Goal: Book appointment/travel/reservation

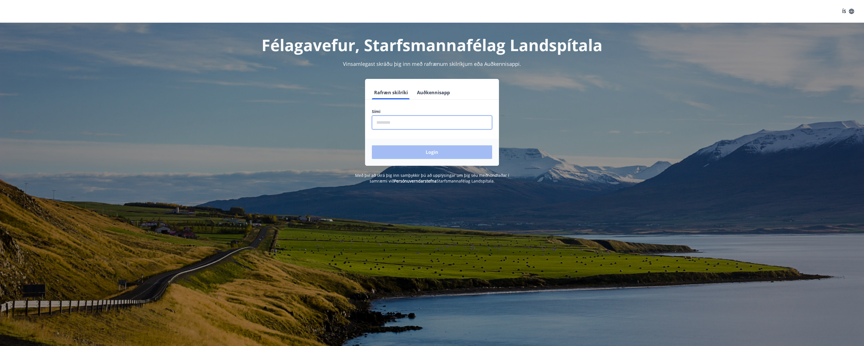
click at [381, 122] on input "phone" at bounding box center [432, 123] width 120 height 14
type input "********"
click at [410, 152] on button "Login" at bounding box center [432, 152] width 120 height 14
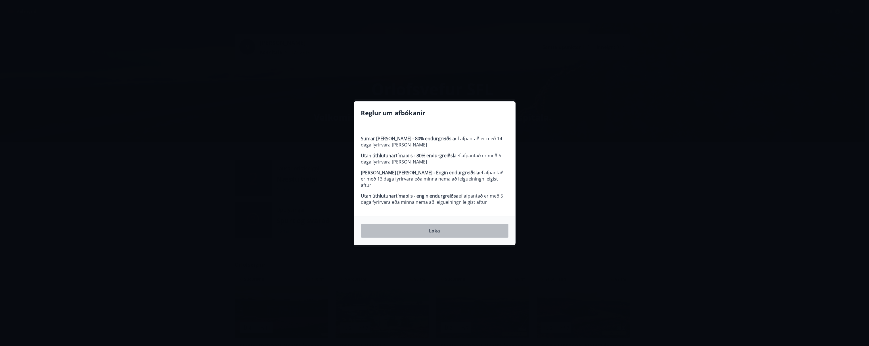
click at [439, 228] on button "Loka" at bounding box center [435, 231] width 148 height 14
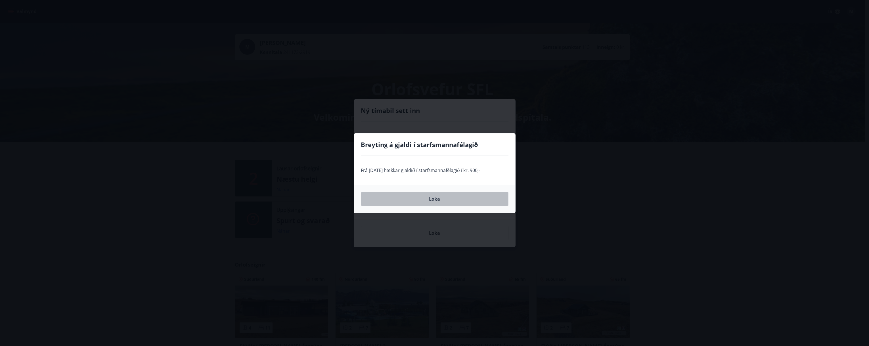
click at [436, 200] on button "Loka" at bounding box center [435, 199] width 148 height 14
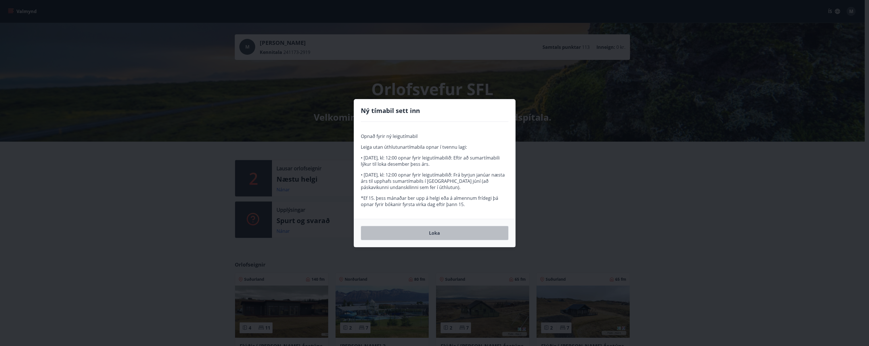
click at [432, 234] on button "Loka" at bounding box center [435, 233] width 148 height 14
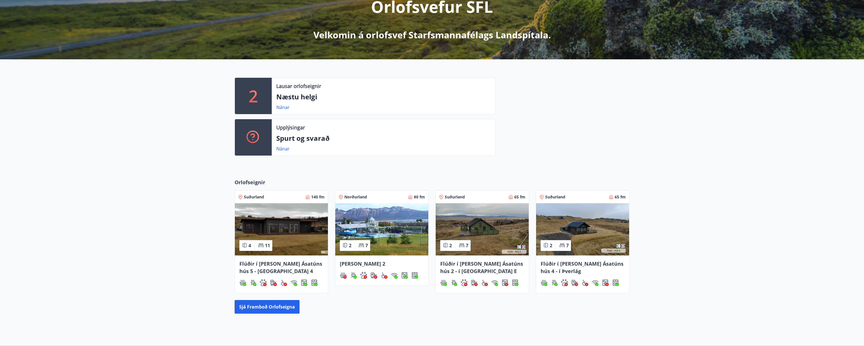
scroll to position [85, 0]
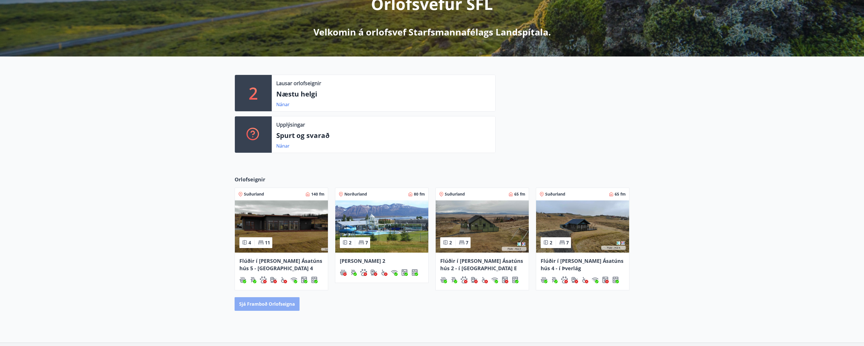
click at [266, 307] on button "Sjá framboð orlofseigna" at bounding box center [267, 304] width 65 height 14
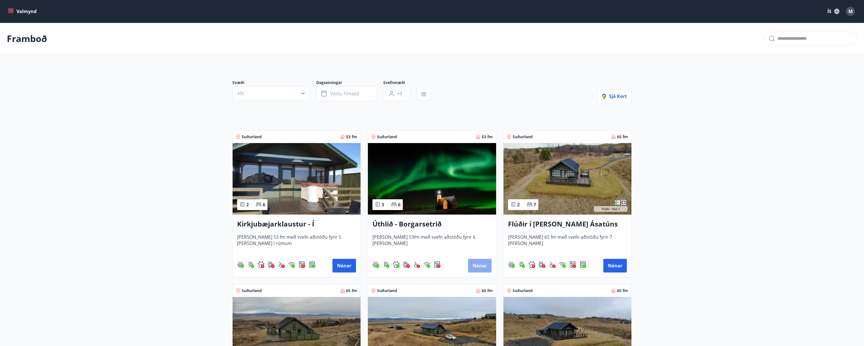
click at [483, 265] on button "Nánar" at bounding box center [480, 266] width 24 height 14
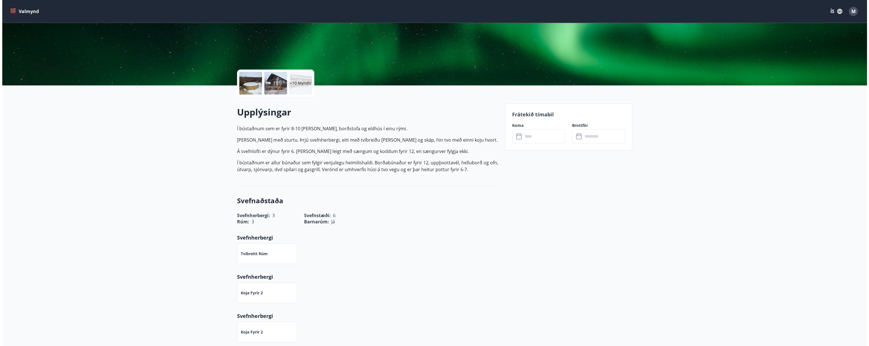
scroll to position [85, 0]
click at [303, 86] on div "+10 Myndir" at bounding box center [298, 83] width 23 height 23
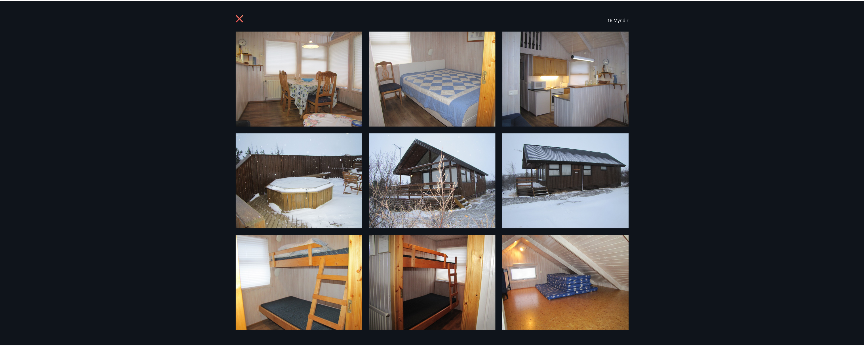
scroll to position [0, 0]
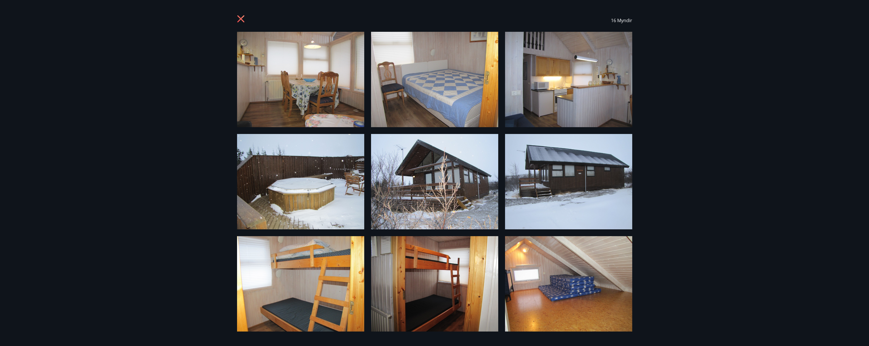
click at [242, 18] on icon at bounding box center [240, 18] width 7 height 7
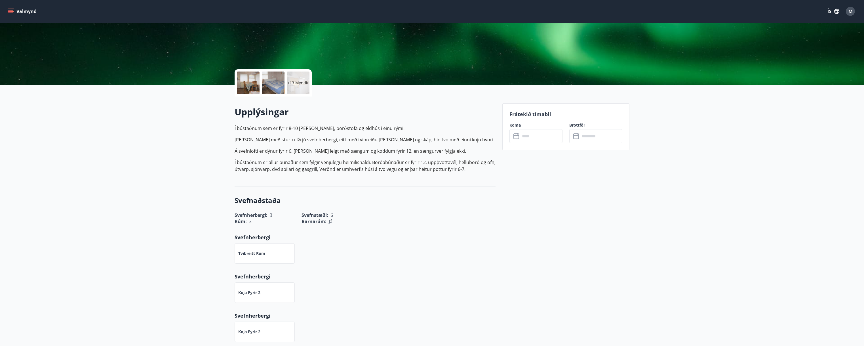
drag, startPoint x: 526, startPoint y: 112, endPoint x: 523, endPoint y: 125, distance: 12.9
click at [526, 113] on p "Frátekið tímabil" at bounding box center [566, 113] width 113 height 7
click at [520, 133] on icon at bounding box center [517, 136] width 7 height 7
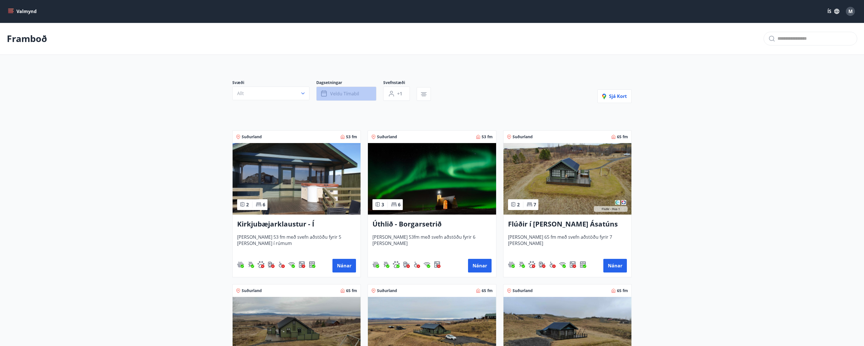
click at [323, 94] on icon "button" at bounding box center [324, 93] width 7 height 7
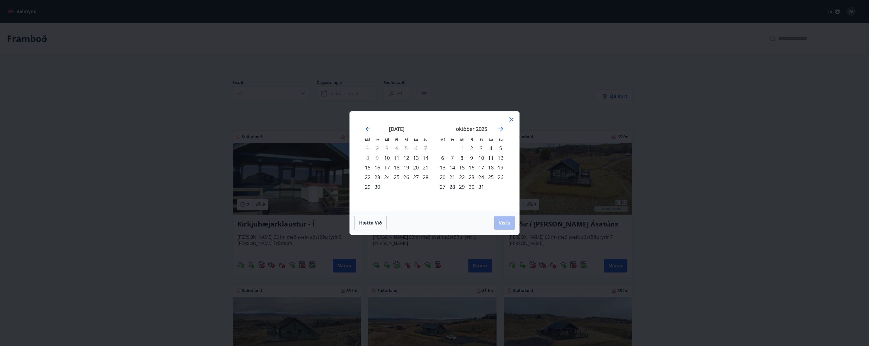
click at [511, 119] on icon at bounding box center [511, 119] width 4 height 4
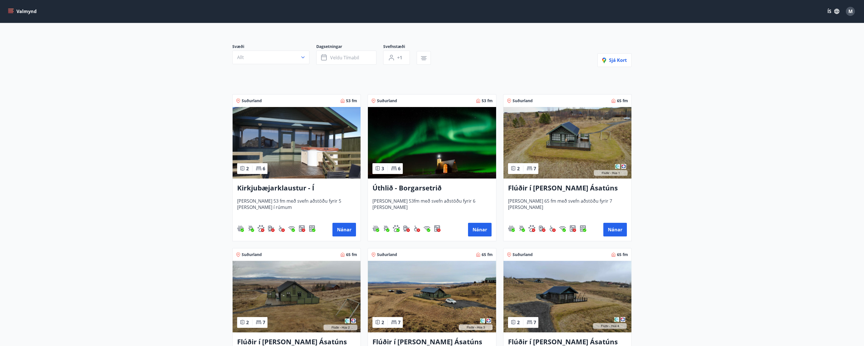
scroll to position [57, 0]
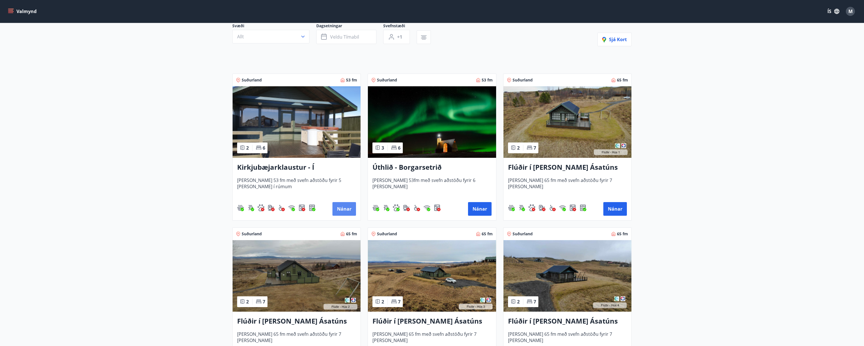
click at [345, 206] on button "Nánar" at bounding box center [345, 209] width 24 height 14
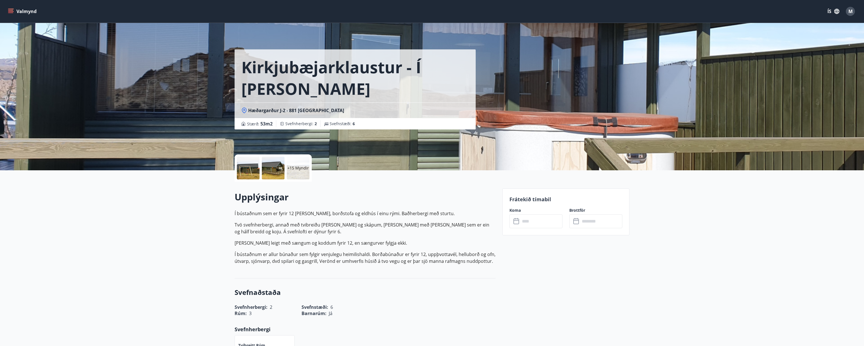
click at [294, 167] on p "+15 Myndir" at bounding box center [298, 168] width 22 height 6
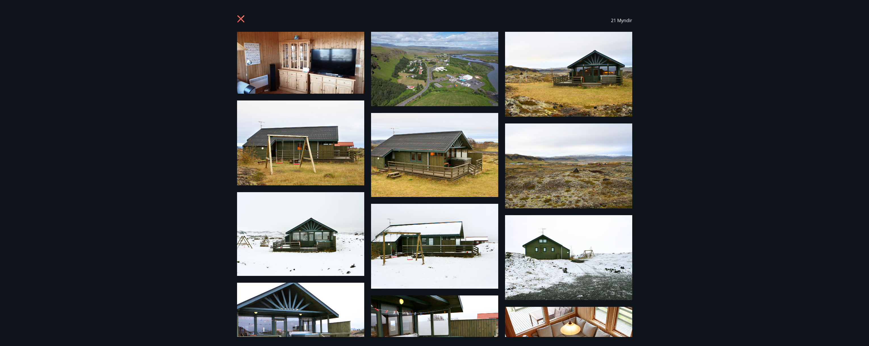
click at [241, 17] on icon at bounding box center [241, 19] width 9 height 9
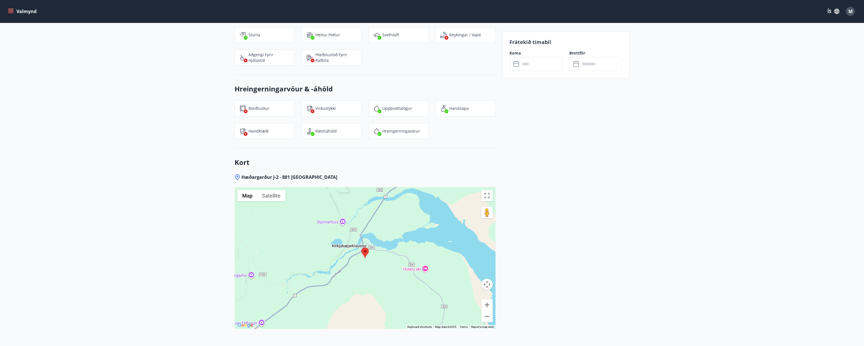
scroll to position [710, 0]
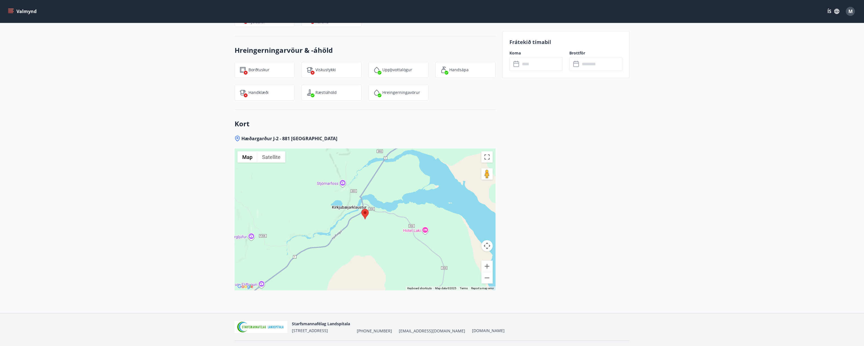
click at [22, 10] on button "Valmynd" at bounding box center [23, 11] width 32 height 10
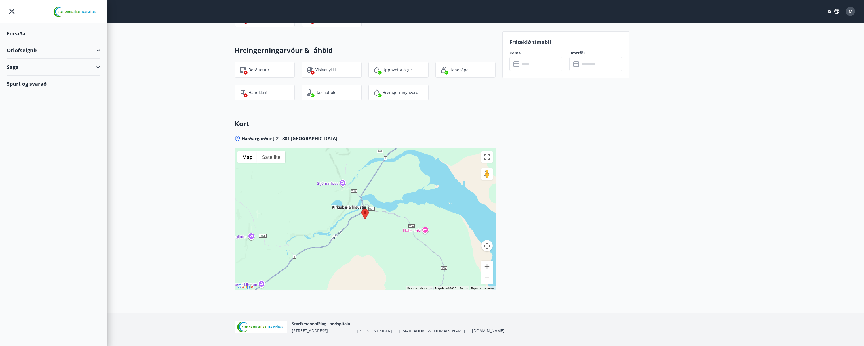
click at [10, 11] on icon "menu" at bounding box center [12, 11] width 10 height 10
